Goal: Manage account settings

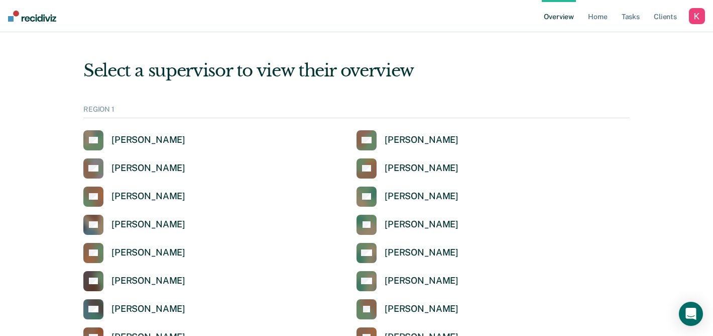
click at [696, 16] on div "button" at bounding box center [697, 16] width 16 height 16
click at [629, 33] on div "Profile How it works Log Out" at bounding box center [656, 52] width 97 height 49
click at [627, 39] on link "Profile" at bounding box center [656, 40] width 81 height 9
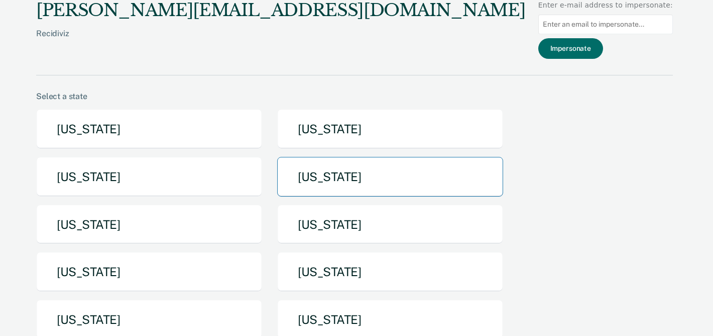
scroll to position [20, 0]
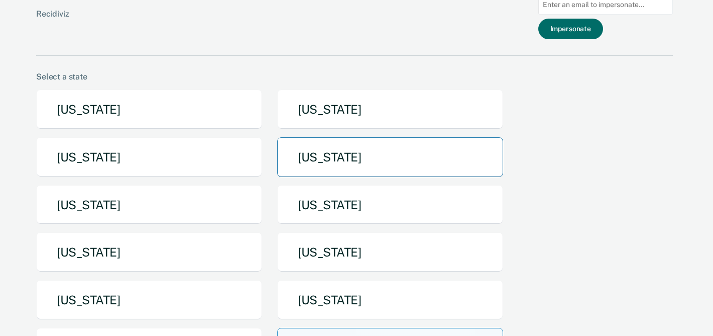
click at [337, 167] on button "[US_STATE]" at bounding box center [390, 157] width 226 height 40
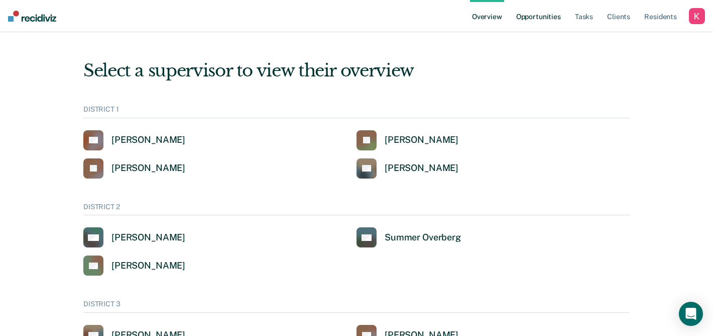
click at [532, 25] on link "Opportunities" at bounding box center [538, 16] width 49 height 32
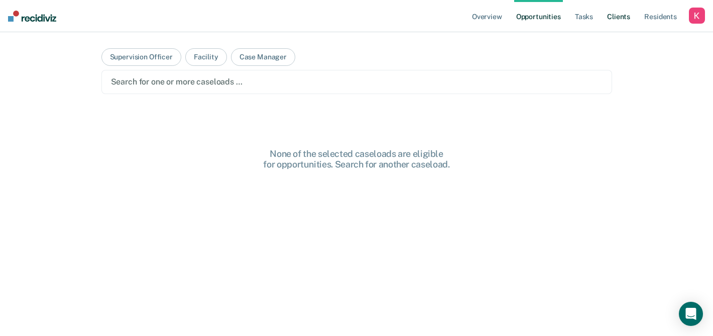
click at [626, 10] on link "Client s" at bounding box center [618, 16] width 27 height 32
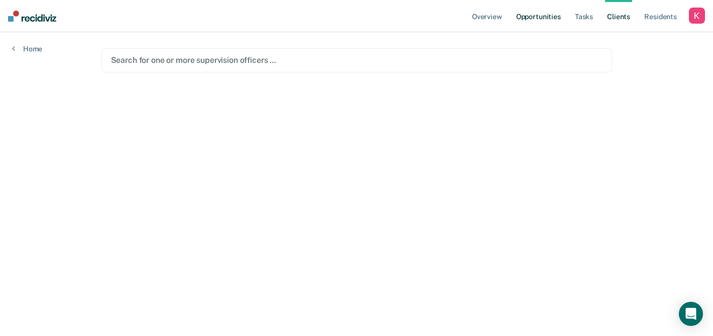
click at [540, 11] on link "Opportunities" at bounding box center [538, 16] width 49 height 32
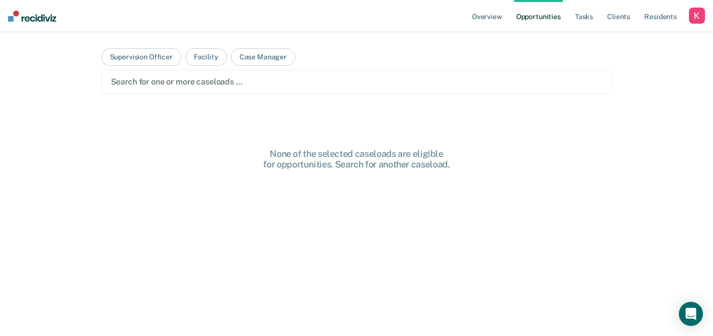
click at [407, 89] on div "Search for one or more caseloads …" at bounding box center [356, 82] width 511 height 24
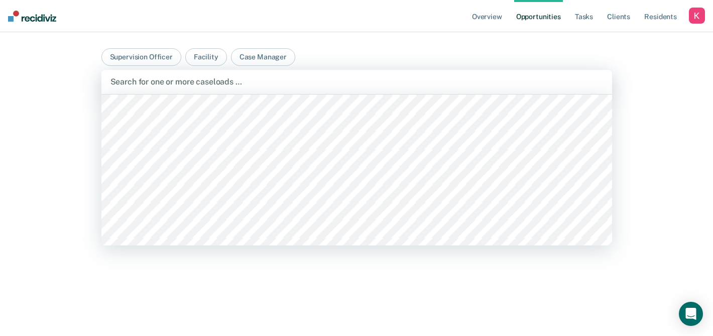
scroll to position [319, 0]
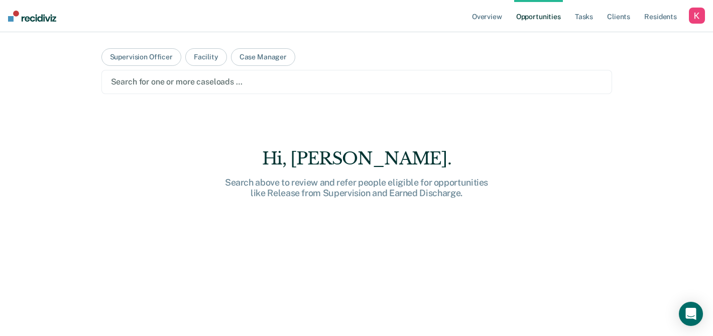
click at [216, 80] on div at bounding box center [357, 82] width 492 height 12
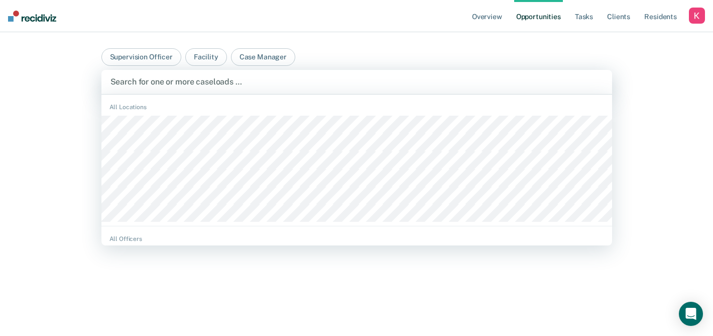
click at [263, 85] on div at bounding box center [357, 82] width 493 height 12
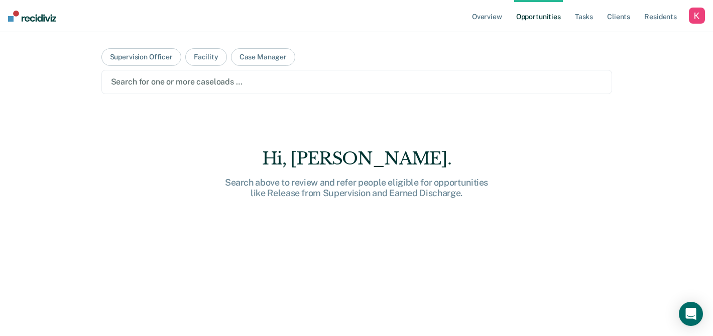
click at [263, 85] on div at bounding box center [357, 82] width 492 height 12
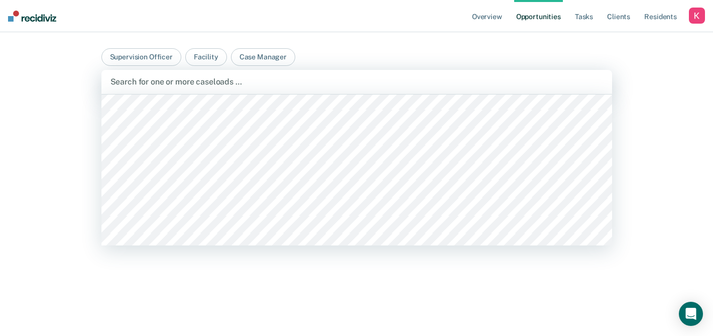
scroll to position [3948, 0]
click at [160, 48] on button "Supervision Officer" at bounding box center [141, 57] width 80 height 18
click at [203, 75] on div "Search for one or more supervision officers …" at bounding box center [356, 82] width 495 height 14
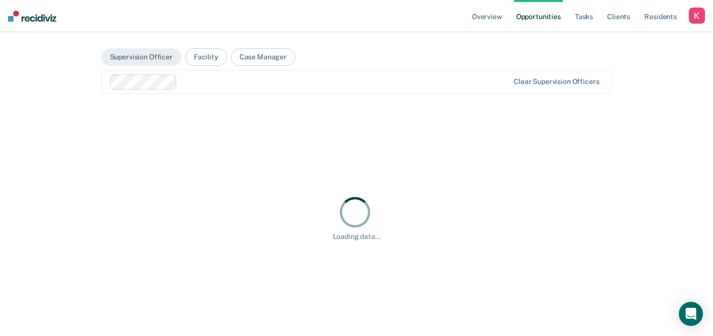
click at [209, 80] on div at bounding box center [344, 82] width 327 height 12
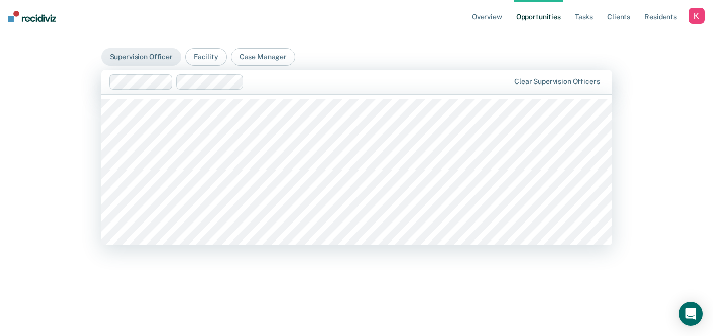
click at [260, 85] on div at bounding box center [378, 82] width 261 height 12
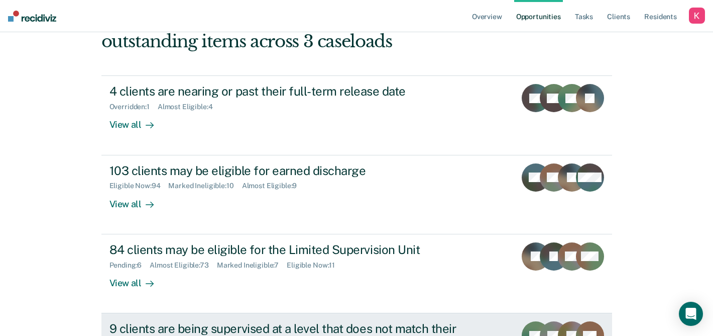
scroll to position [100, 0]
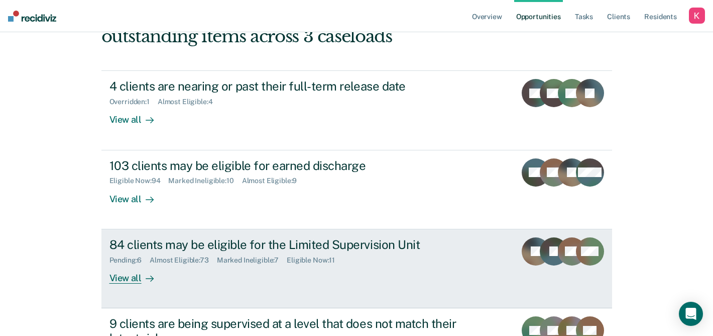
click at [267, 276] on div "84 clients may be eligible for the Limited Supervision Unit Pending : 6 Almost …" at bounding box center [297, 260] width 377 height 46
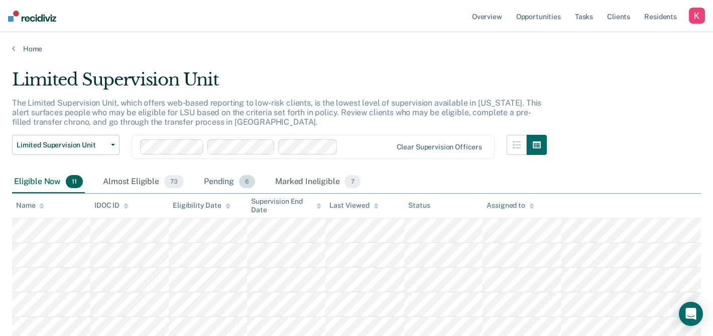
click at [219, 177] on div "Pending 6" at bounding box center [229, 182] width 55 height 22
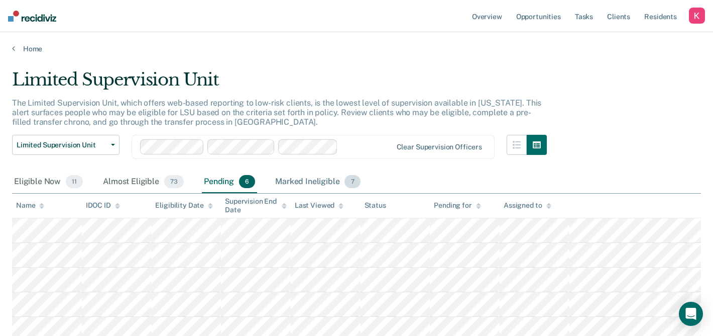
click at [308, 180] on div "Marked Ineligible 7" at bounding box center [317, 182] width 89 height 22
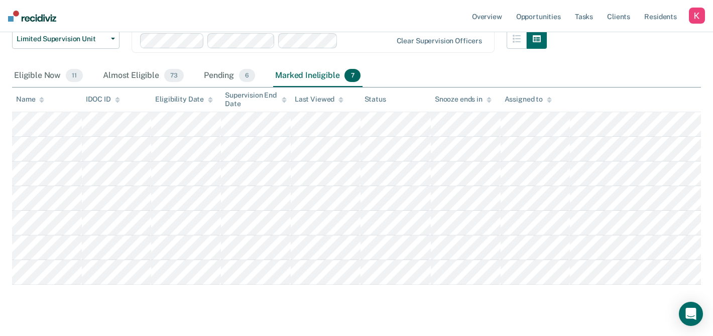
scroll to position [127, 0]
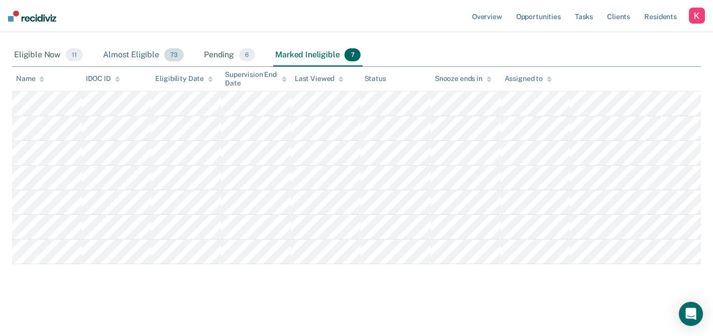
click at [144, 56] on div "Almost Eligible 73" at bounding box center [143, 55] width 85 height 22
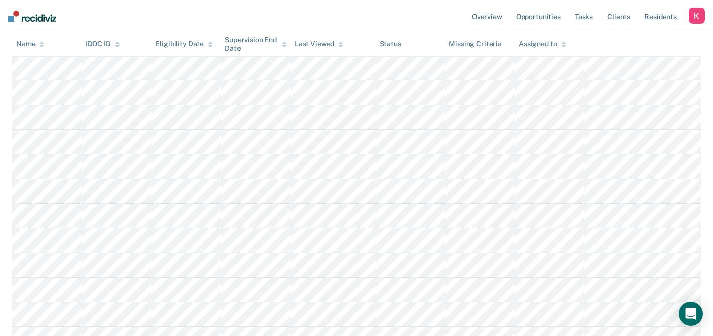
scroll to position [0, 0]
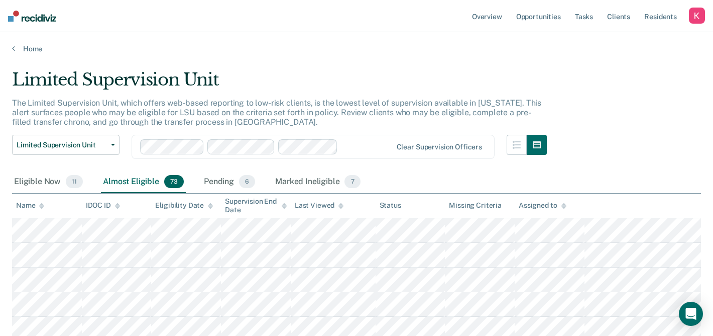
click at [696, 17] on div "button" at bounding box center [697, 16] width 16 height 16
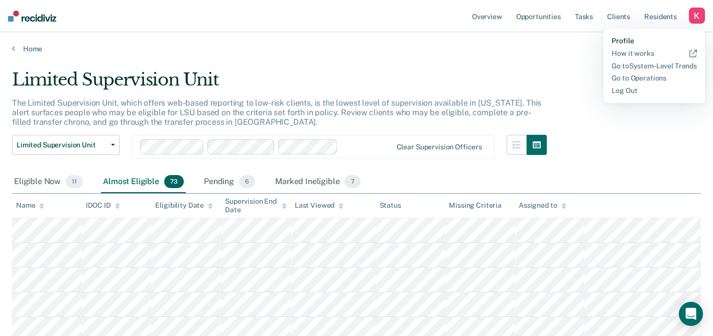
click at [624, 38] on link "Profile" at bounding box center [654, 41] width 85 height 9
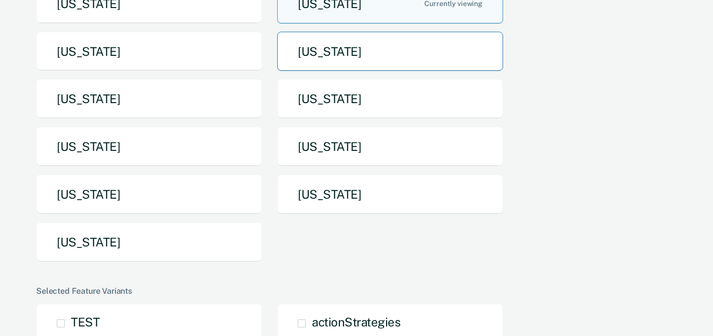
scroll to position [217, 0]
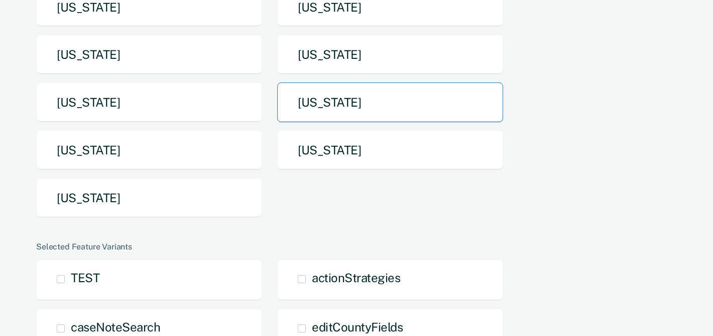
click at [345, 104] on button "[US_STATE]" at bounding box center [390, 102] width 226 height 40
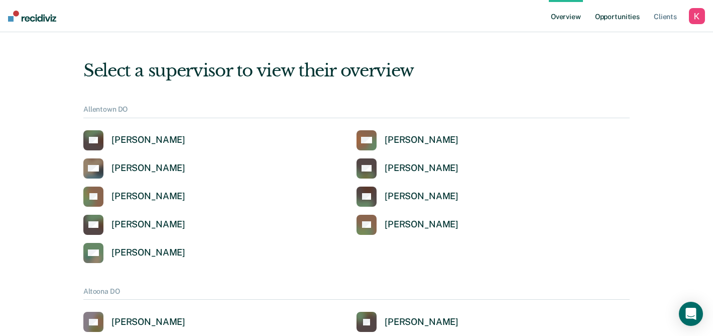
click at [610, 16] on link "Opportunities" at bounding box center [617, 16] width 49 height 32
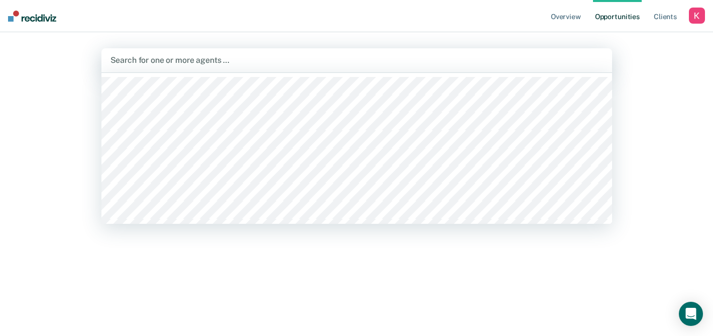
click at [348, 63] on div at bounding box center [357, 60] width 493 height 12
click at [297, 55] on div at bounding box center [369, 60] width 366 height 12
click at [304, 56] on div at bounding box center [406, 60] width 292 height 12
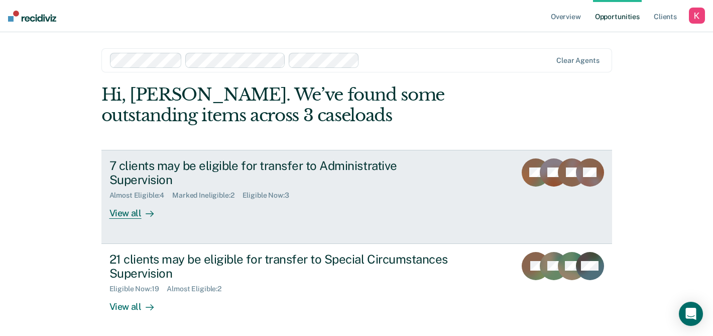
scroll to position [12, 0]
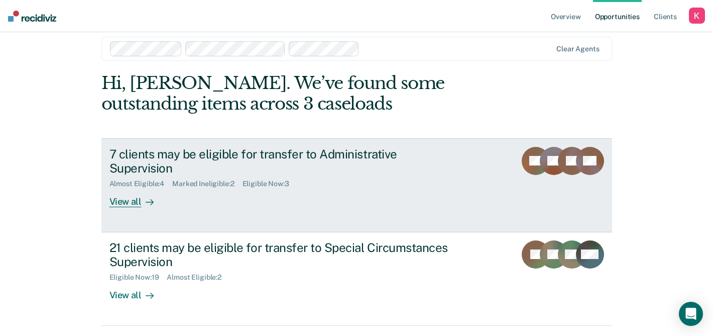
click at [299, 195] on link "7 clients may be eligible for transfer to Administrative Supervision Almost Eli…" at bounding box center [356, 185] width 511 height 94
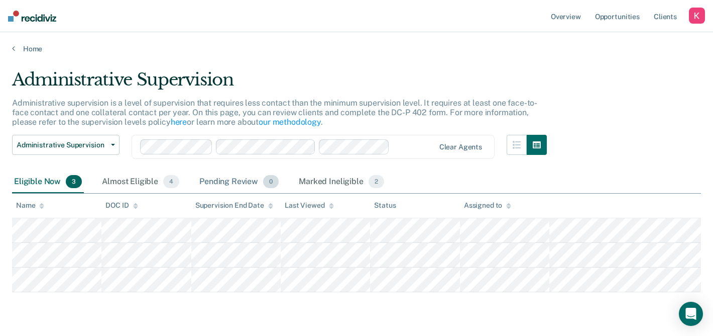
click at [220, 179] on div "Pending Review 0" at bounding box center [238, 182] width 83 height 22
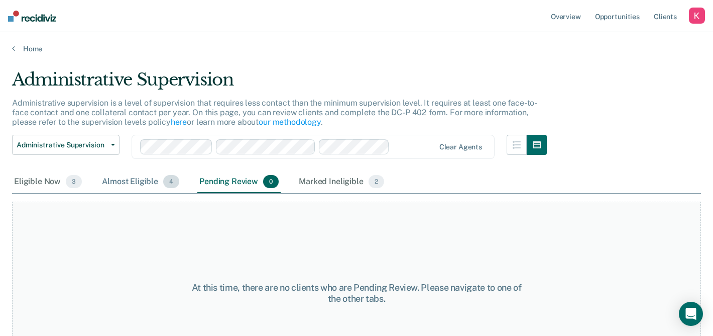
click at [153, 179] on div "Almost Eligible 4" at bounding box center [140, 182] width 81 height 22
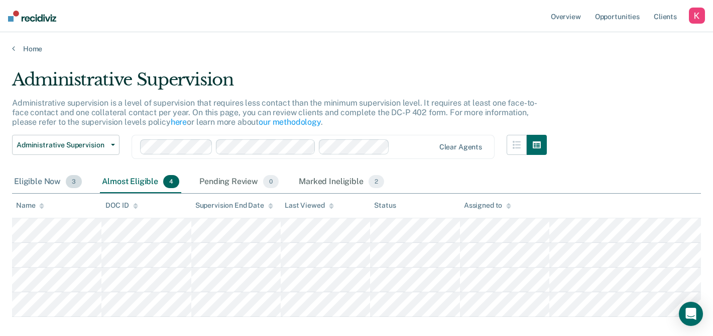
click at [47, 173] on div "Eligible Now 3" at bounding box center [48, 182] width 72 height 22
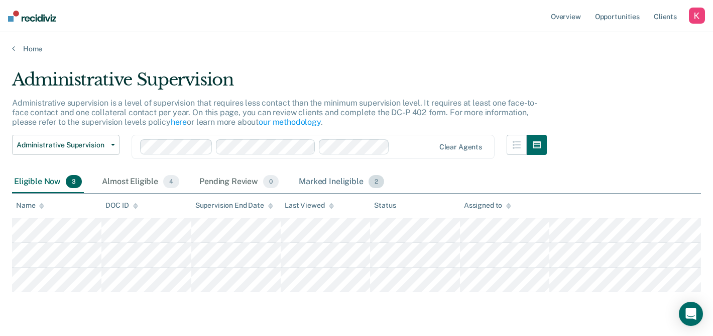
click at [326, 182] on div "Marked Ineligible 2" at bounding box center [341, 182] width 89 height 22
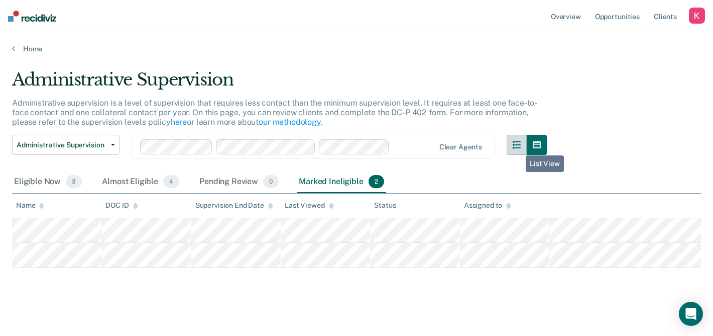
click at [519, 148] on icon "button" at bounding box center [517, 145] width 8 height 8
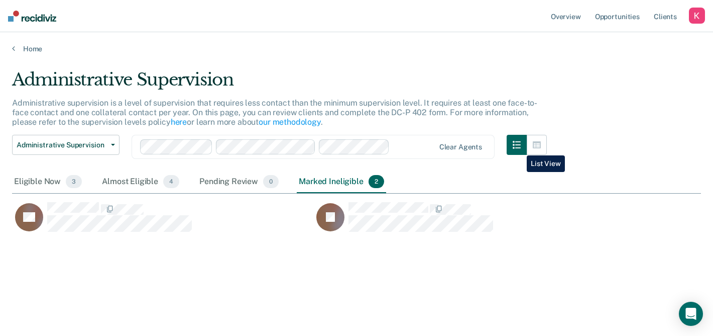
scroll to position [191, 689]
click at [225, 171] on div "Pending Review 0" at bounding box center [238, 182] width 83 height 22
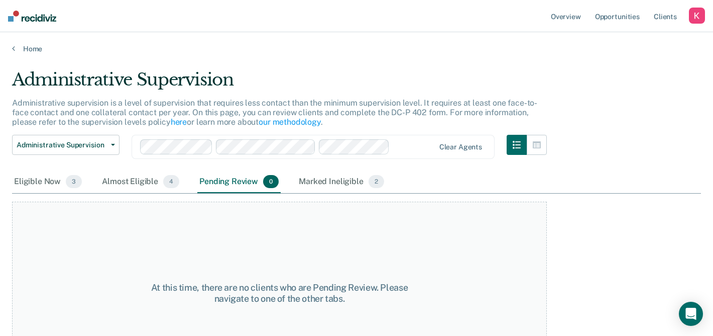
click at [30, 53] on main "Administrative Supervision Administrative supervision is a level of supervision…" at bounding box center [356, 192] width 713 height 279
click at [33, 49] on link "Home" at bounding box center [356, 48] width 689 height 9
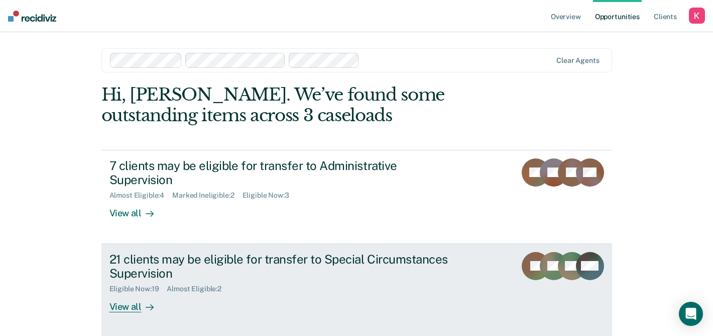
click at [198, 252] on div "21 clients may be eligible for transfer to Special Circumstances Supervision" at bounding box center [285, 266] width 353 height 29
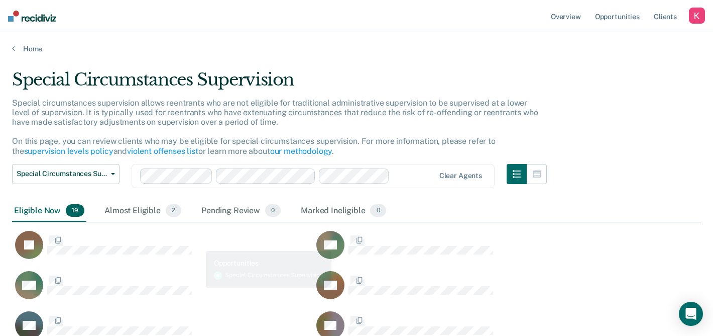
scroll to position [559, 689]
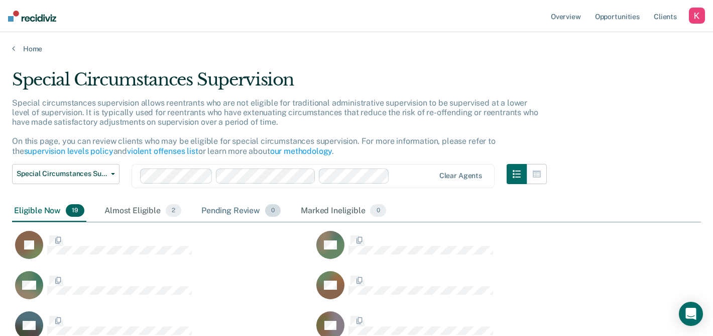
click at [237, 212] on div "Pending Review 0" at bounding box center [240, 211] width 83 height 22
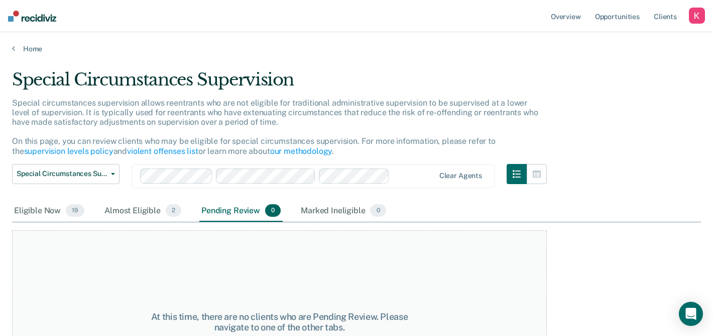
scroll to position [77, 0]
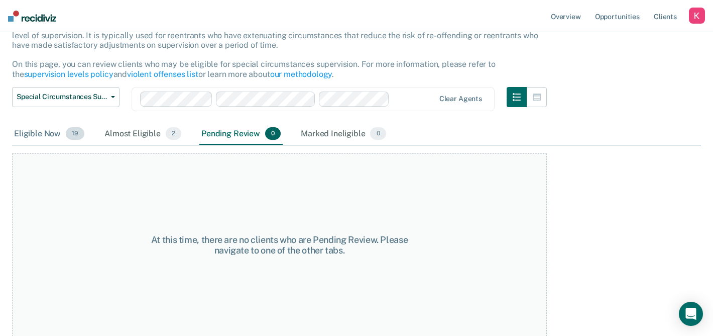
click at [29, 126] on div "Eligible Now 19" at bounding box center [49, 134] width 74 height 22
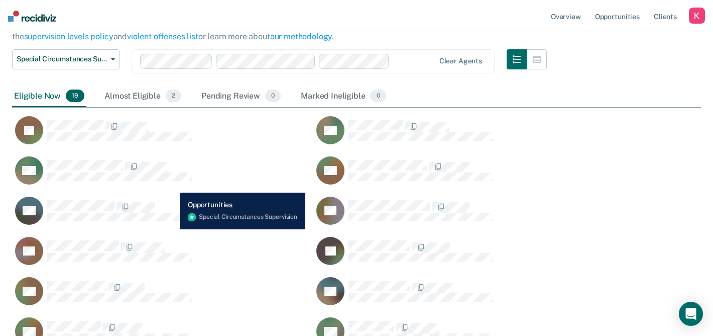
scroll to position [0, 0]
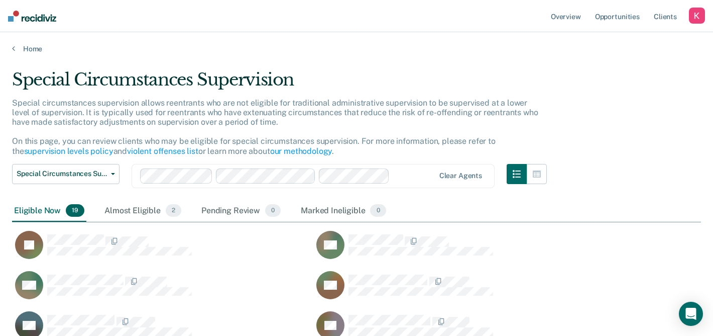
click at [688, 11] on ul "Overview Opportunities Client s" at bounding box center [619, 16] width 140 height 32
click at [696, 18] on div "button" at bounding box center [697, 16] width 16 height 16
click at [637, 36] on div "Profile How it works Log Out" at bounding box center [656, 53] width 97 height 49
click at [635, 37] on link "Profile" at bounding box center [656, 41] width 81 height 9
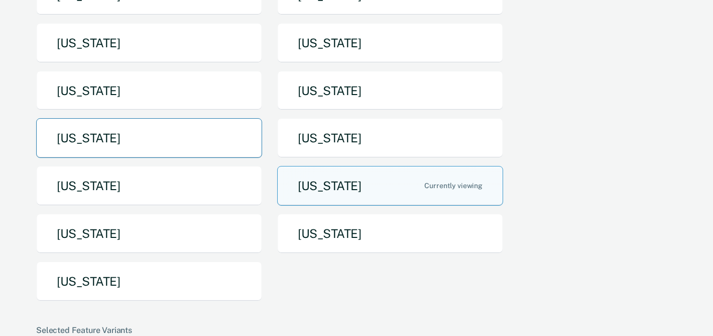
scroll to position [135, 0]
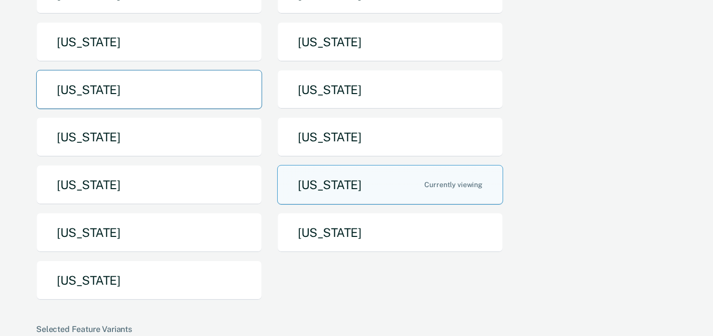
click at [188, 93] on button "[US_STATE]" at bounding box center [149, 90] width 226 height 40
